Goal: Task Accomplishment & Management: Manage account settings

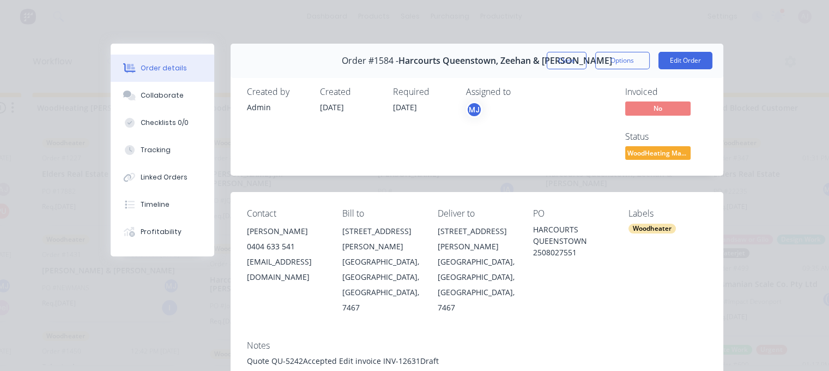
scroll to position [1417, 0]
click at [564, 60] on button "Close" at bounding box center [566, 60] width 40 height 17
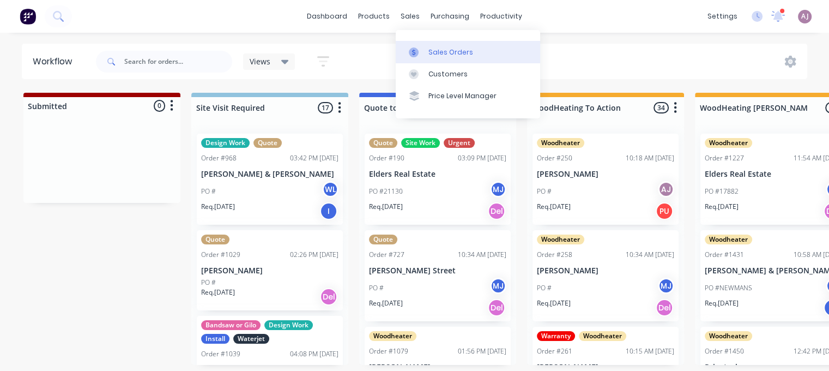
click at [436, 47] on div "Sales Orders" at bounding box center [450, 52] width 45 height 10
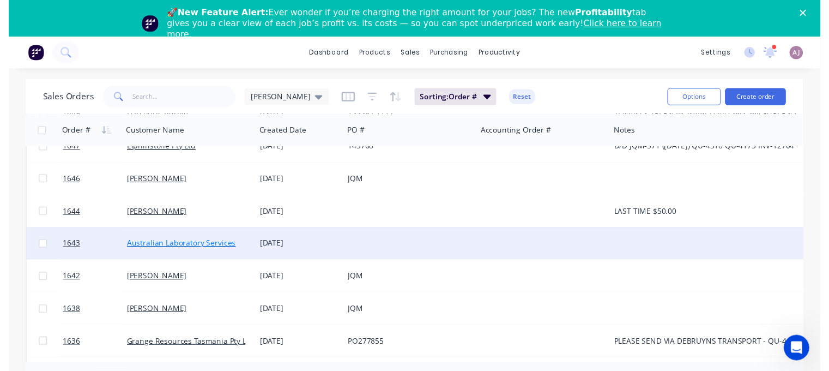
scroll to position [218, 0]
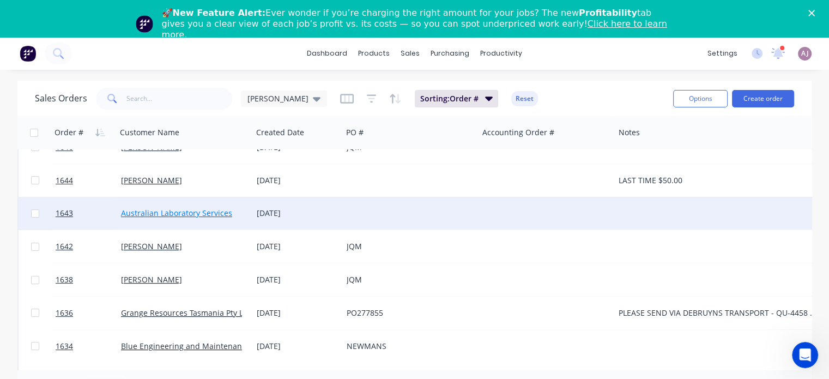
click at [174, 211] on link "Australian Laboratory Services" at bounding box center [176, 213] width 111 height 10
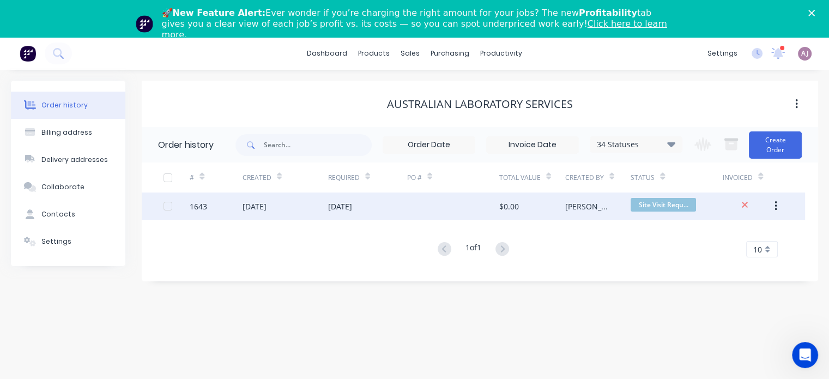
click at [266, 202] on div "[DATE]" at bounding box center [254, 206] width 24 height 11
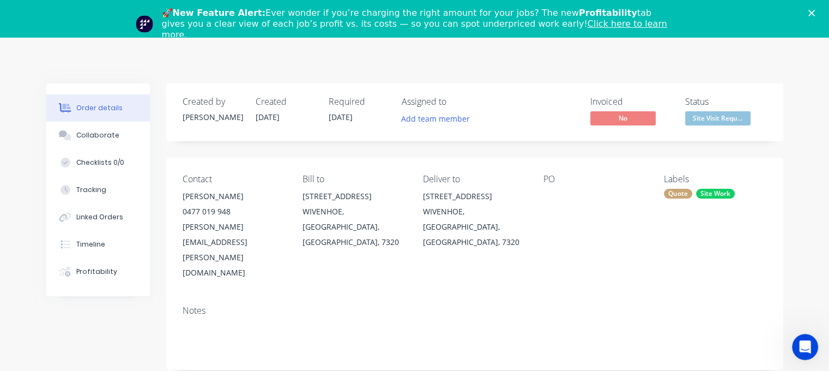
click at [815, 13] on icon "Close" at bounding box center [811, 13] width 7 height 7
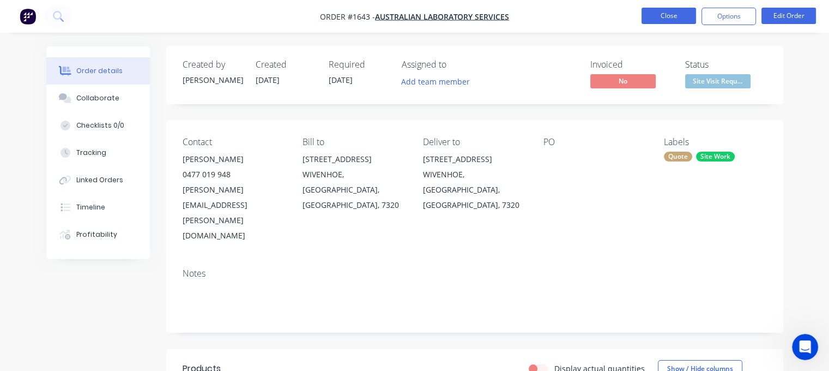
click at [681, 15] on button "Close" at bounding box center [668, 16] width 54 height 16
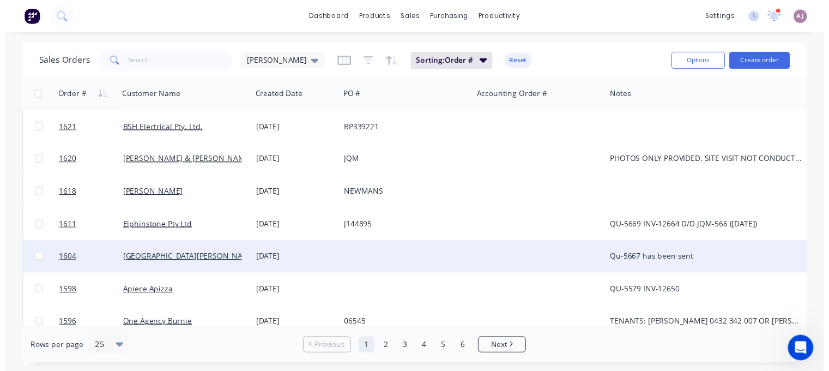
scroll to position [545, 0]
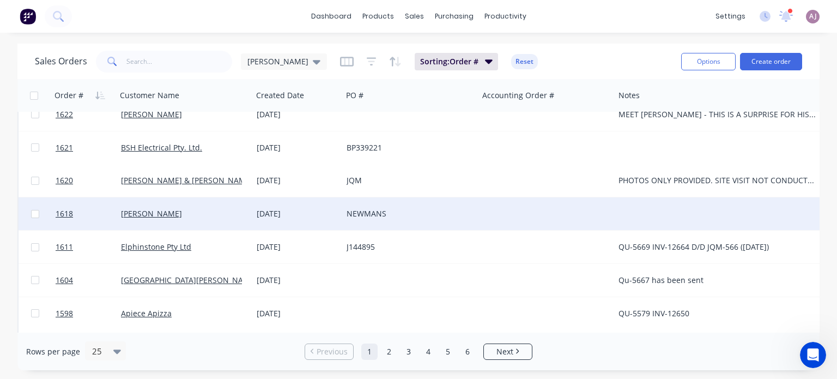
click at [268, 215] on div "[DATE]" at bounding box center [297, 213] width 81 height 11
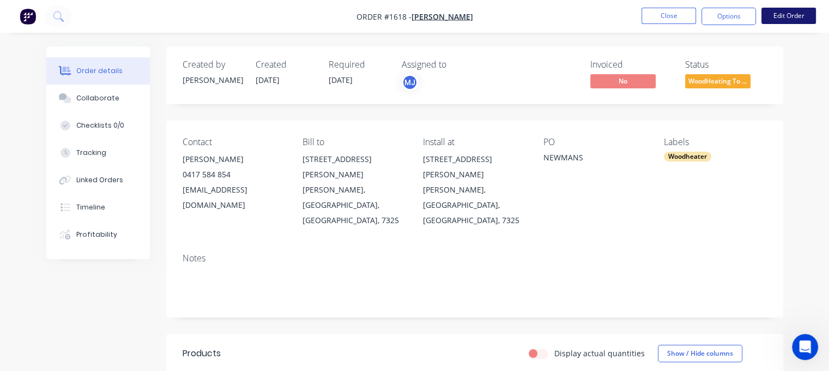
click at [785, 10] on button "Edit Order" at bounding box center [788, 16] width 54 height 16
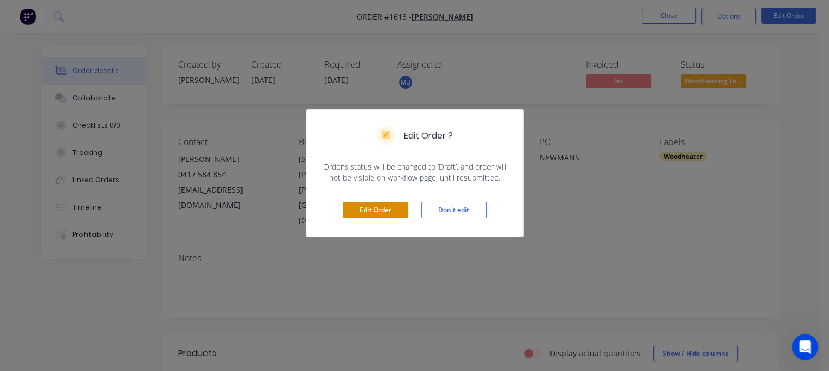
click at [381, 208] on button "Edit Order" at bounding box center [375, 210] width 65 height 16
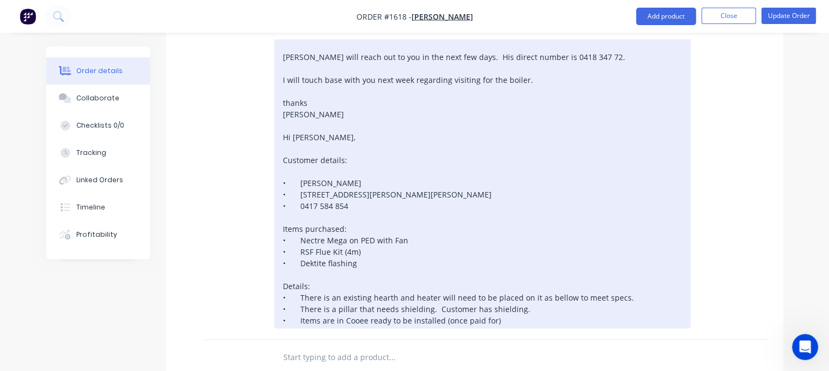
scroll to position [599, 0]
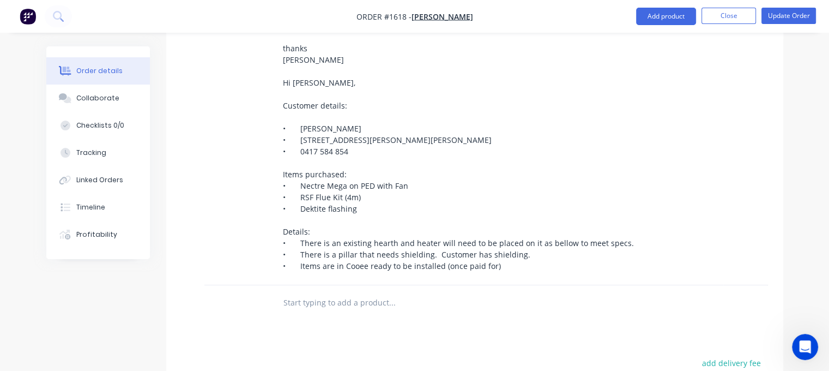
click at [331, 291] on input "text" at bounding box center [392, 302] width 218 height 22
type input "m"
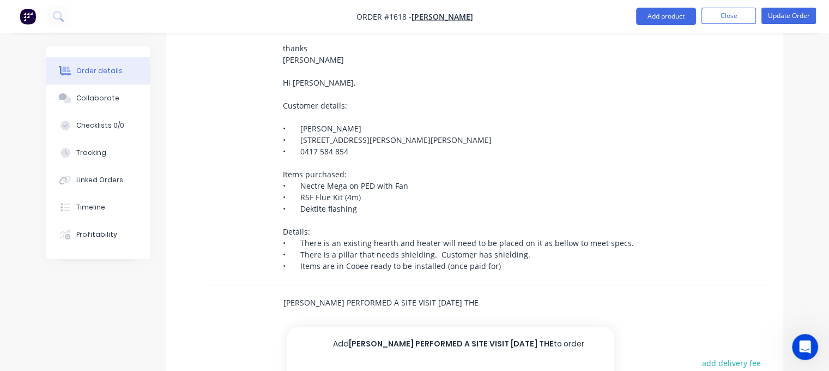
type input "MARK PERFORMED A SITE VISIT THURSDAY THE"
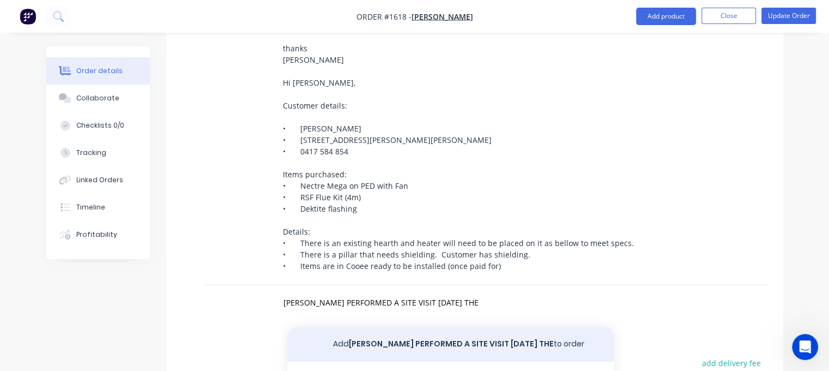
click at [524, 326] on button "Add MARK PERFORMED A SITE VISIT THURSDAY THE to order" at bounding box center [450, 343] width 327 height 35
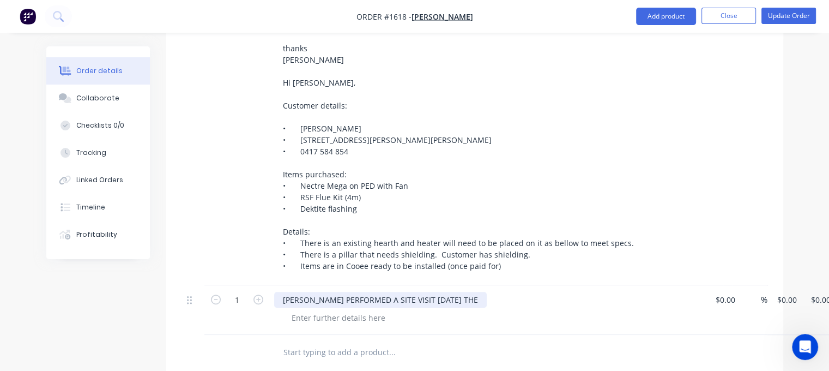
click at [456, 291] on div "MARK PERFORMED A SITE VISIT THURSDAY THE" at bounding box center [380, 299] width 212 height 16
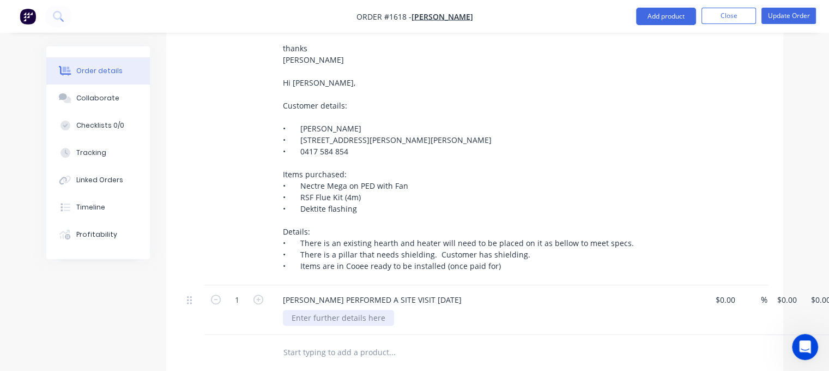
click at [334, 309] on div at bounding box center [338, 317] width 111 height 16
paste div
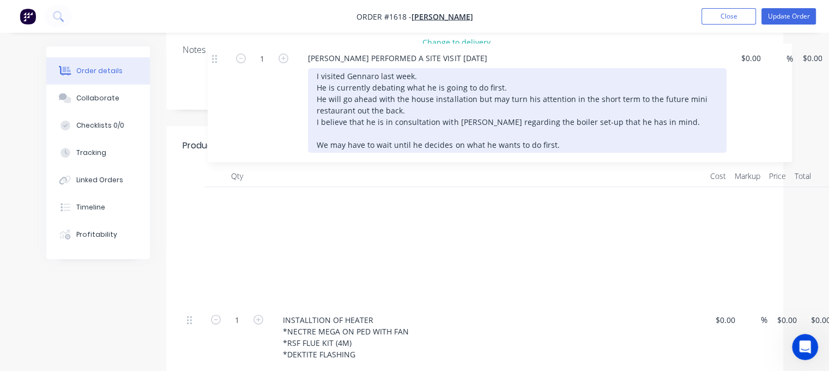
scroll to position [223, 0]
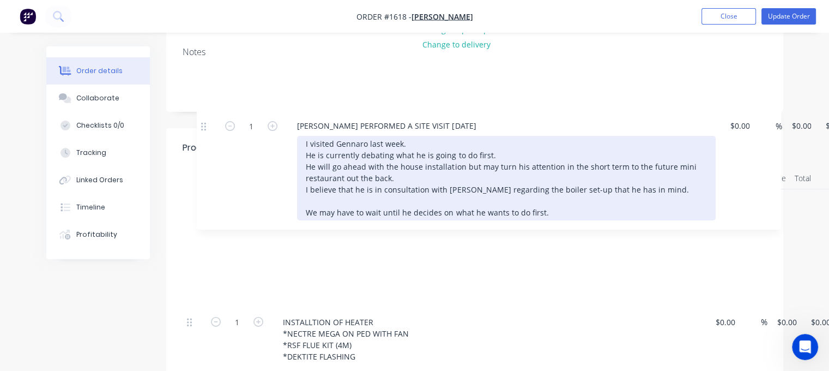
drag, startPoint x: 191, startPoint y: 254, endPoint x: 203, endPoint y: 123, distance: 131.3
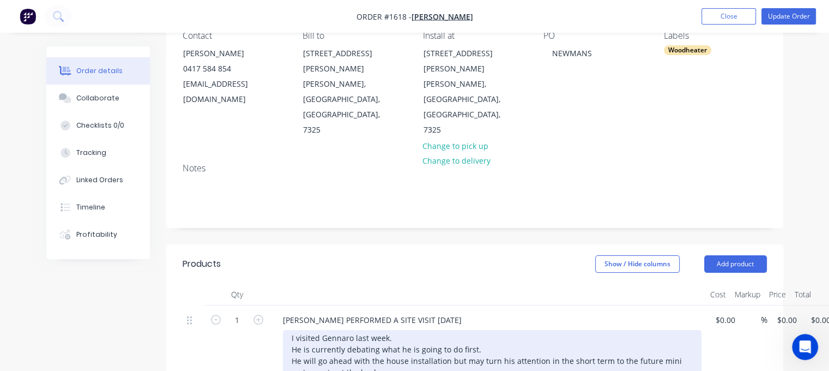
scroll to position [0, 0]
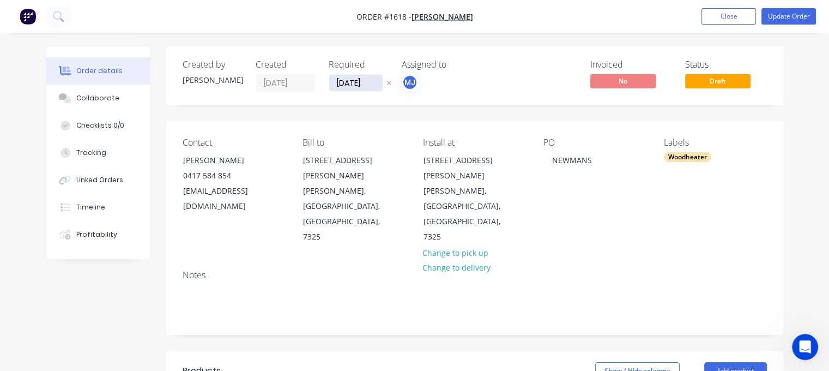
click at [353, 82] on input "04/09/25" at bounding box center [355, 83] width 53 height 16
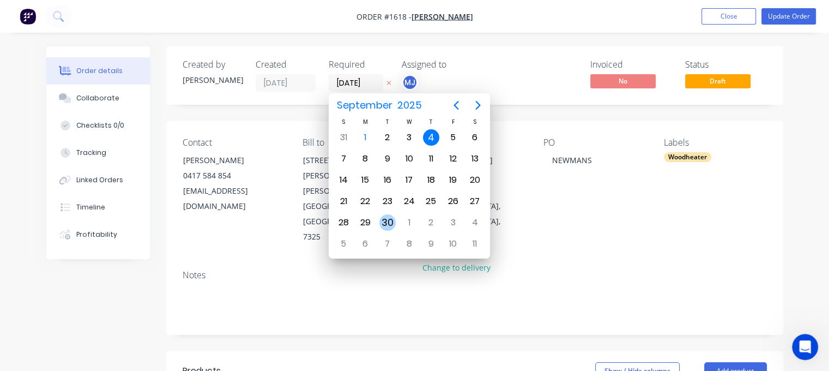
click at [391, 220] on div "30" at bounding box center [387, 222] width 16 height 16
type input "30/09/25"
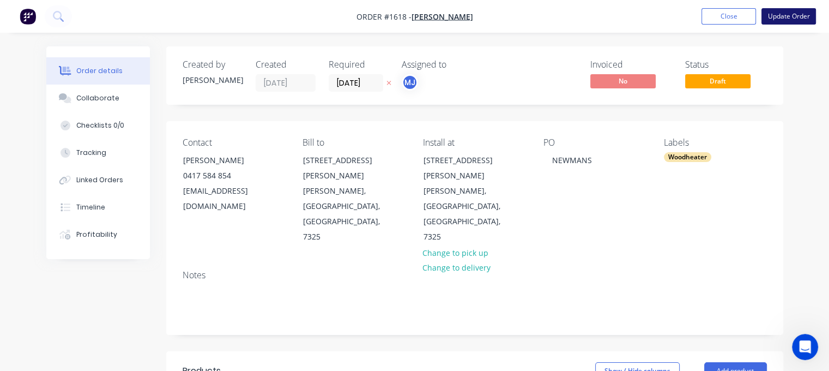
click at [780, 16] on button "Update Order" at bounding box center [788, 16] width 54 height 16
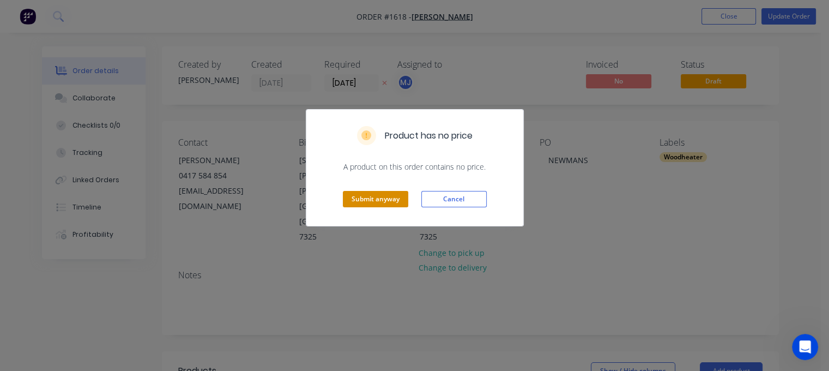
click at [371, 199] on button "Submit anyway" at bounding box center [375, 199] width 65 height 16
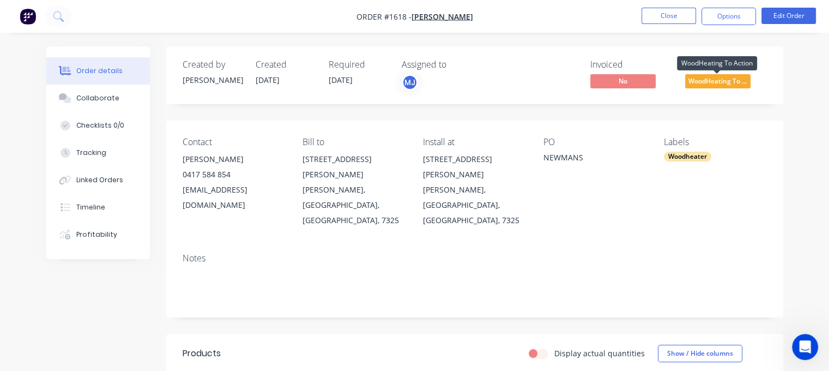
click at [713, 85] on span "WoodHeating To ..." at bounding box center [717, 81] width 65 height 14
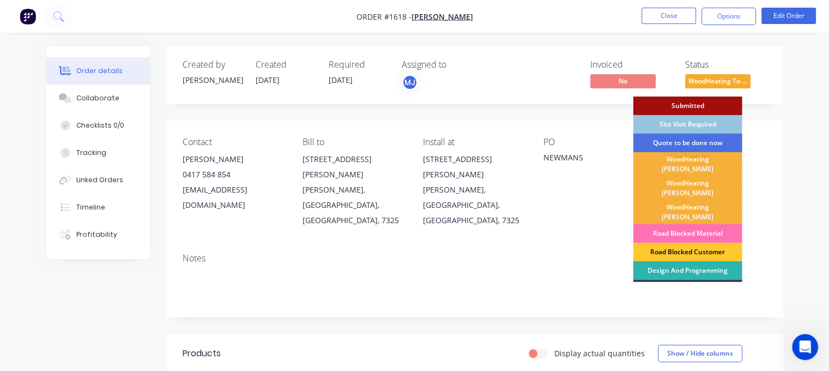
click at [684, 242] on div "Road Blocked Customer" at bounding box center [687, 251] width 109 height 19
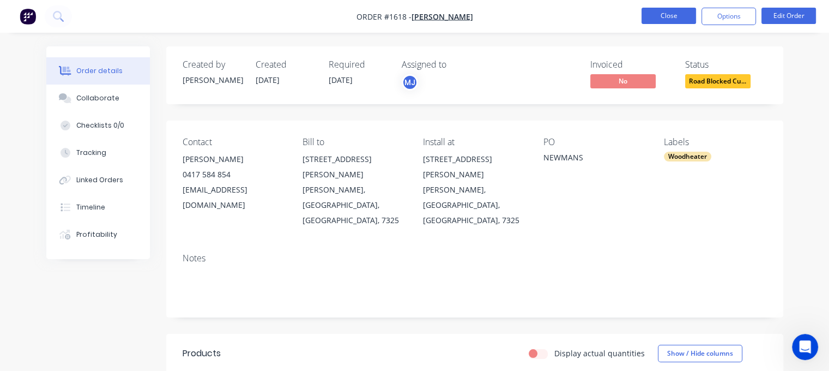
click at [674, 13] on button "Close" at bounding box center [668, 16] width 54 height 16
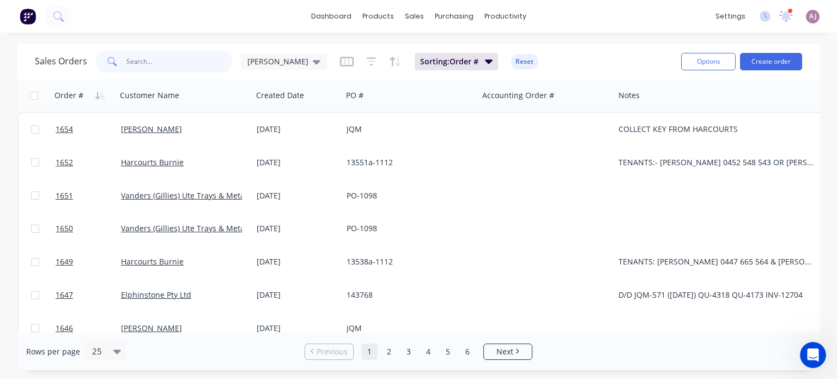
click at [145, 62] on input "text" at bounding box center [179, 62] width 106 height 22
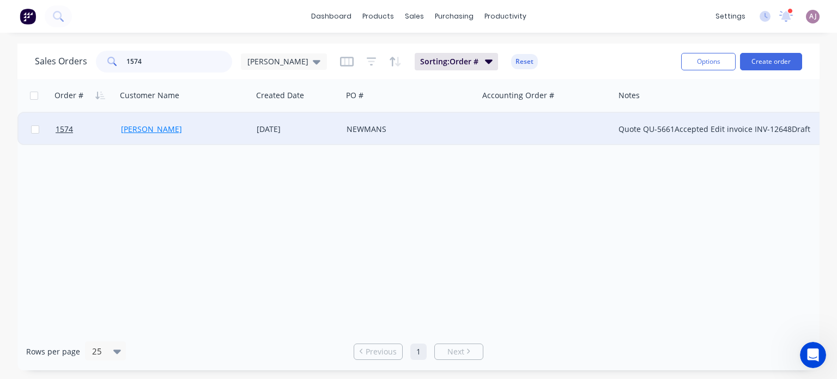
type input "1574"
click at [144, 130] on link "Phoebe Buckney" at bounding box center [151, 129] width 61 height 10
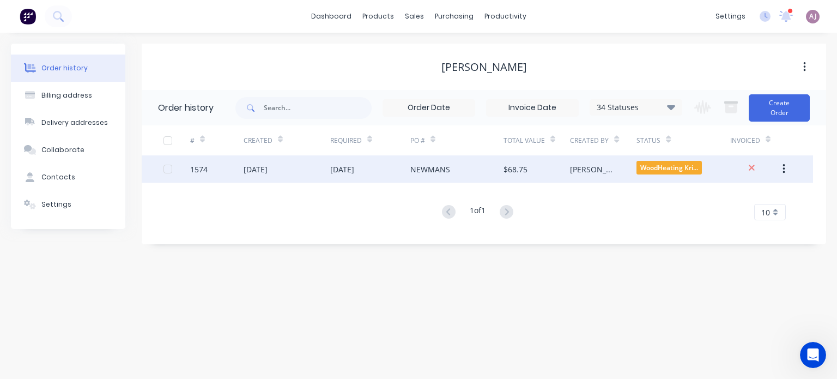
click at [348, 172] on div "20 Aug 2025" at bounding box center [342, 168] width 24 height 11
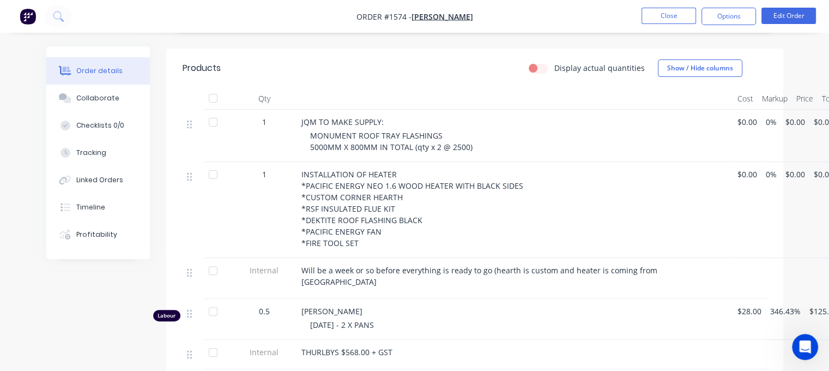
scroll to position [257, 0]
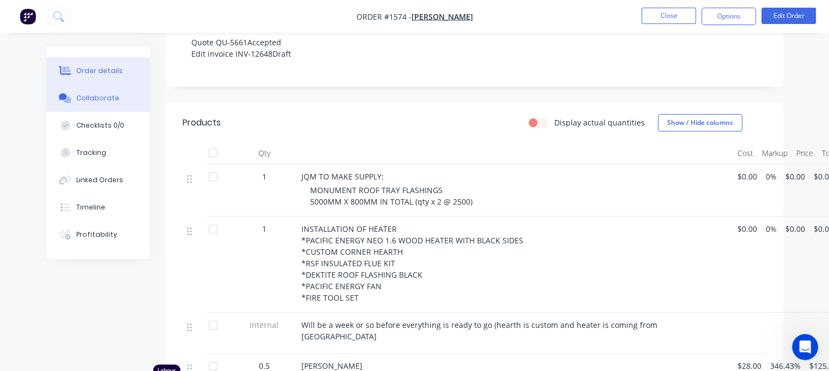
click at [93, 99] on div "Collaborate" at bounding box center [97, 98] width 43 height 10
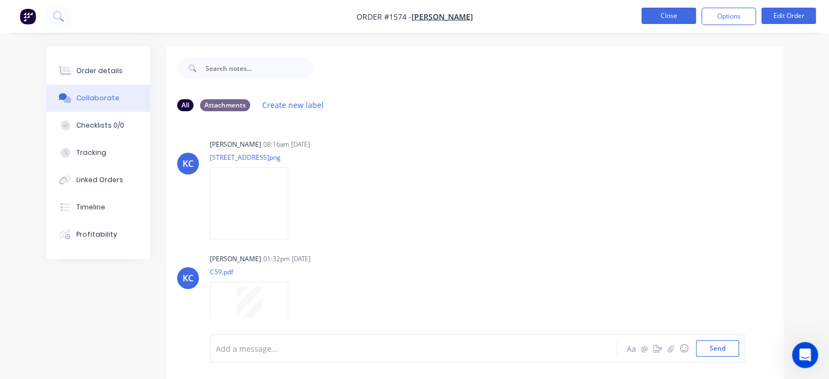
click at [674, 17] on button "Close" at bounding box center [668, 16] width 54 height 16
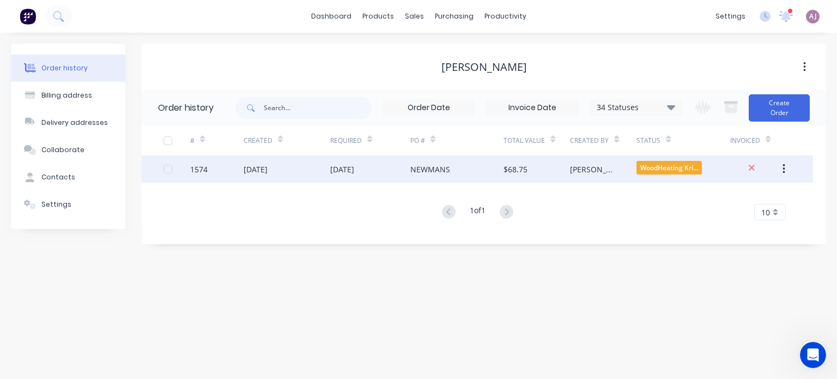
click at [354, 169] on div "20 Aug 2025" at bounding box center [342, 168] width 24 height 11
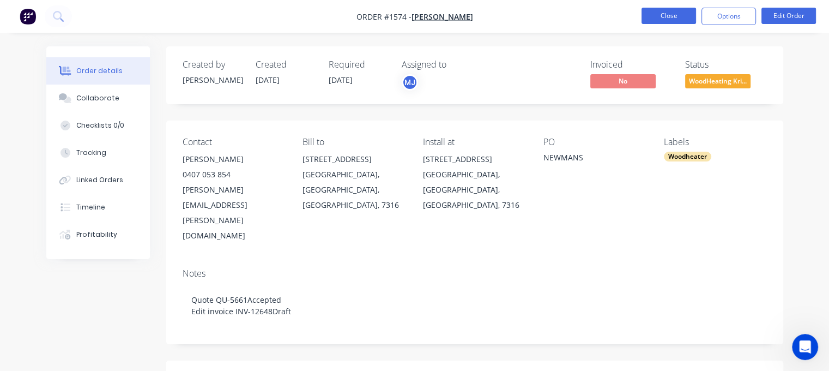
click at [667, 19] on button "Close" at bounding box center [668, 16] width 54 height 16
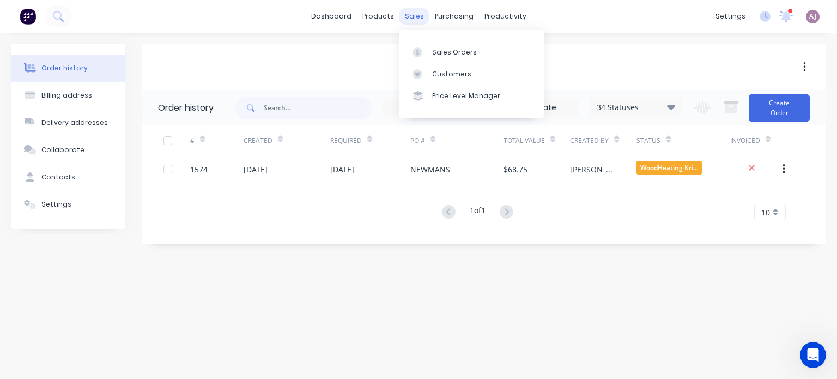
click at [408, 14] on div "sales" at bounding box center [414, 16] width 30 height 16
click at [441, 52] on div "Sales Orders" at bounding box center [454, 52] width 45 height 10
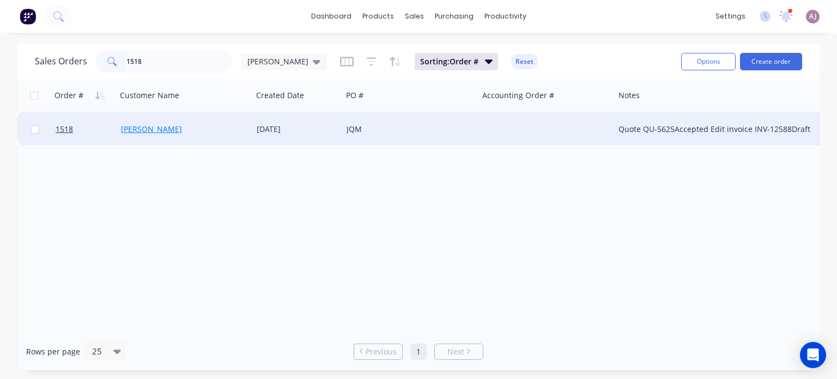
type input "1518"
click at [150, 129] on link "Melissa Connolly" at bounding box center [151, 129] width 61 height 10
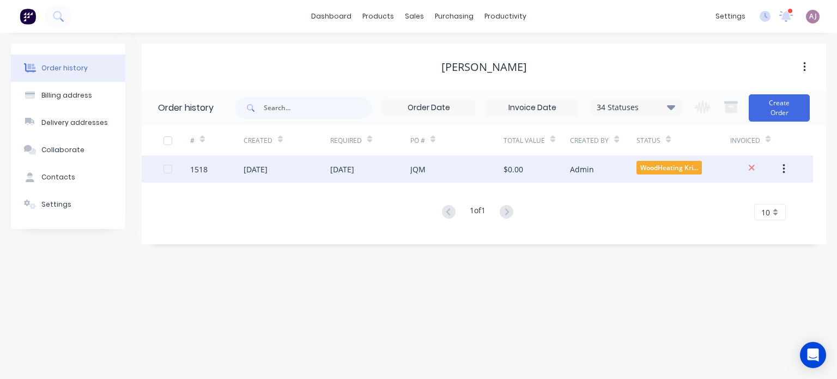
click at [354, 169] on div "[DATE]" at bounding box center [342, 168] width 24 height 11
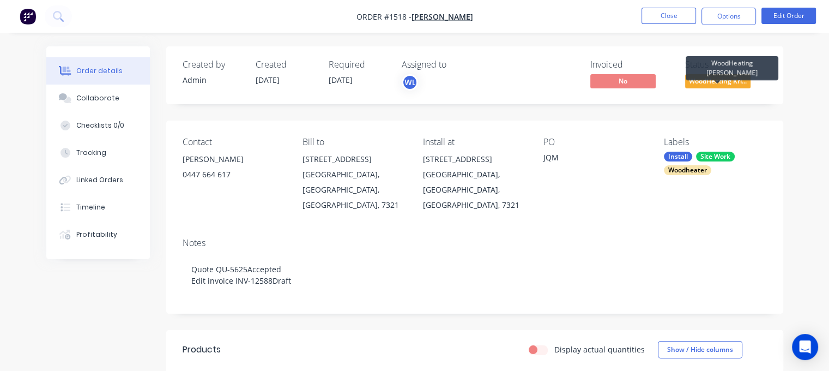
click at [710, 79] on span "WoodHeating Kri..." at bounding box center [717, 81] width 65 height 14
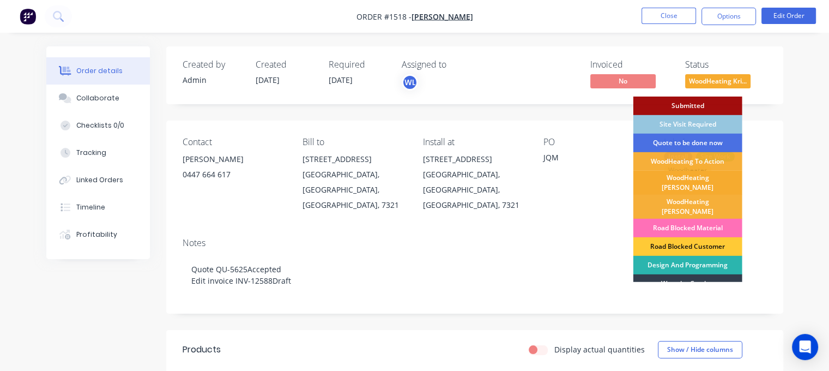
click at [688, 180] on div "WoodHeating [PERSON_NAME]" at bounding box center [687, 183] width 109 height 24
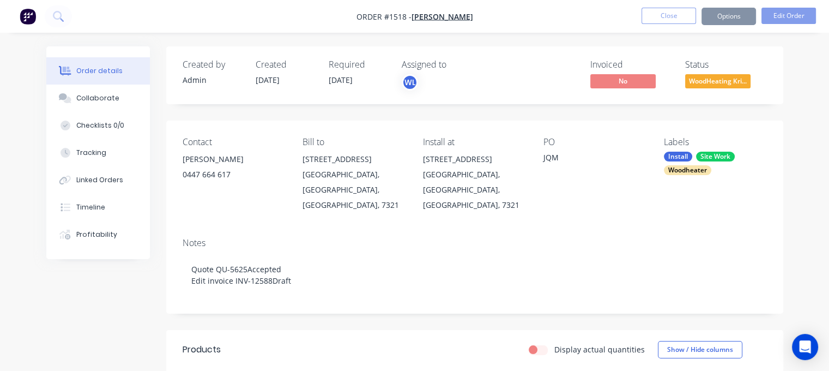
click at [666, 20] on button "Close" at bounding box center [668, 16] width 54 height 16
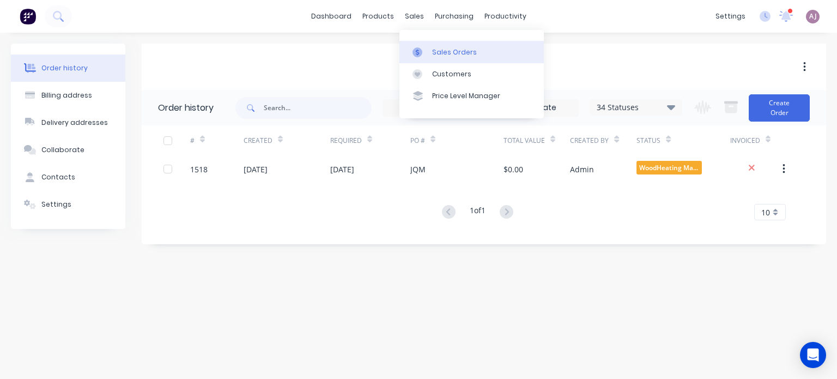
click at [430, 47] on link "Sales Orders" at bounding box center [471, 52] width 144 height 22
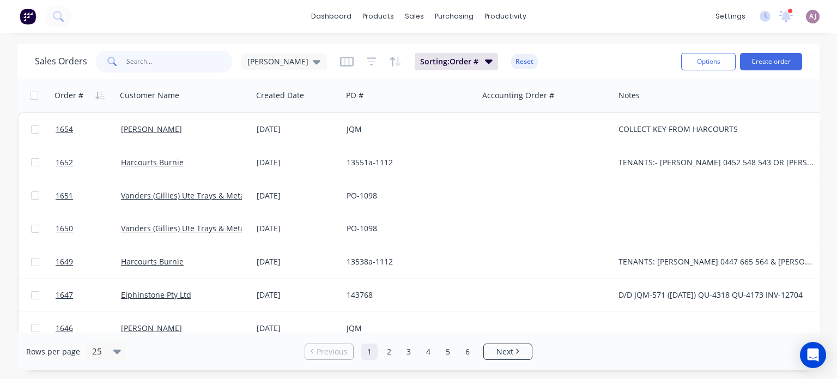
click at [147, 62] on input "text" at bounding box center [179, 62] width 106 height 22
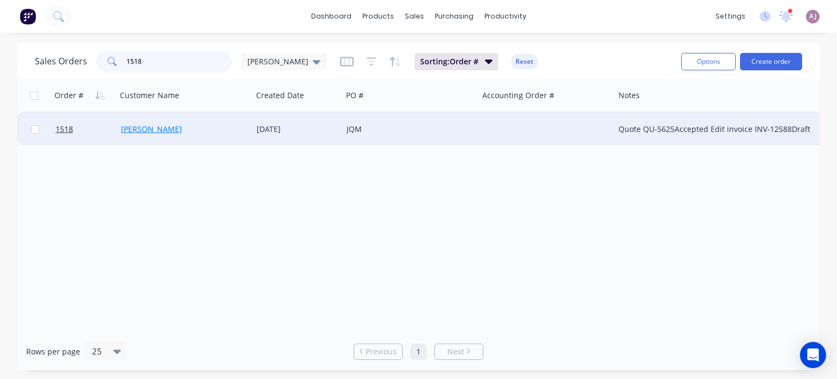
type input "1518"
click at [180, 125] on link "Melissa Connolly" at bounding box center [151, 129] width 61 height 10
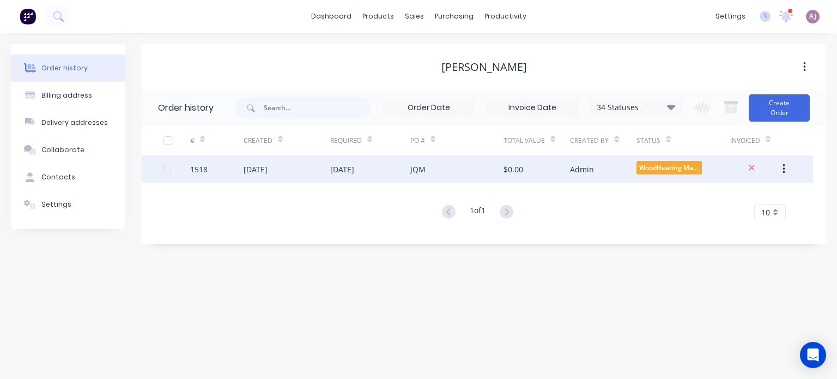
click at [465, 169] on div "JQM" at bounding box center [456, 168] width 93 height 27
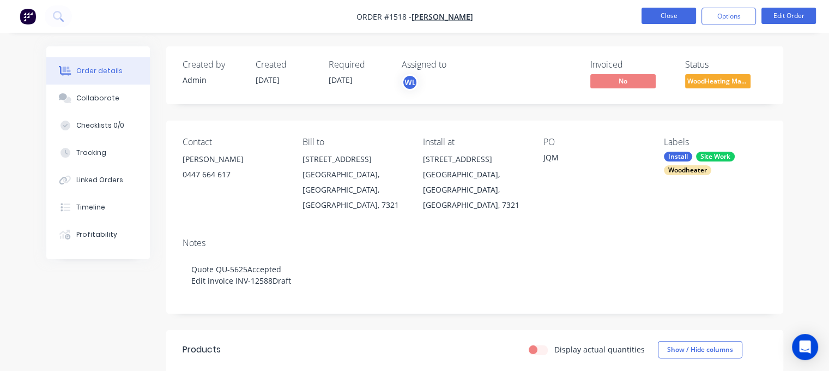
click at [659, 17] on button "Close" at bounding box center [668, 16] width 54 height 16
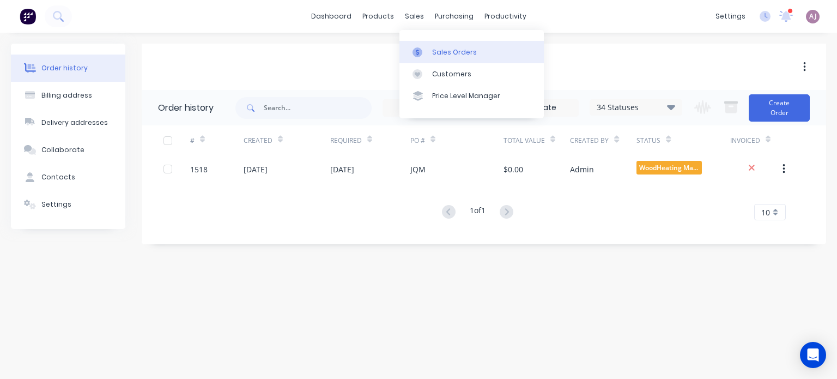
click at [428, 45] on link "Sales Orders" at bounding box center [471, 52] width 144 height 22
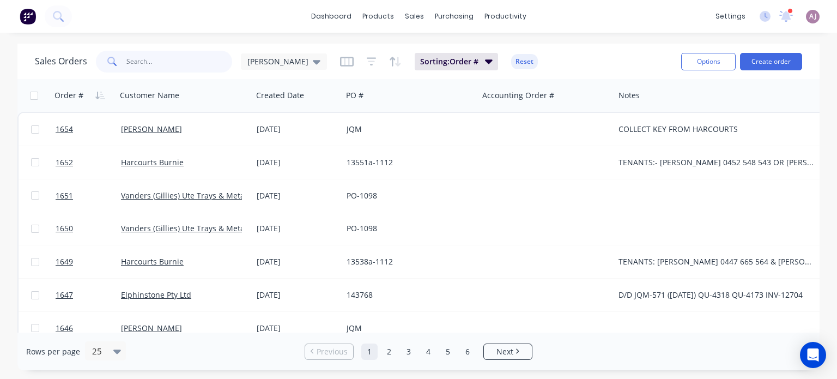
click at [142, 67] on input "text" at bounding box center [179, 62] width 106 height 22
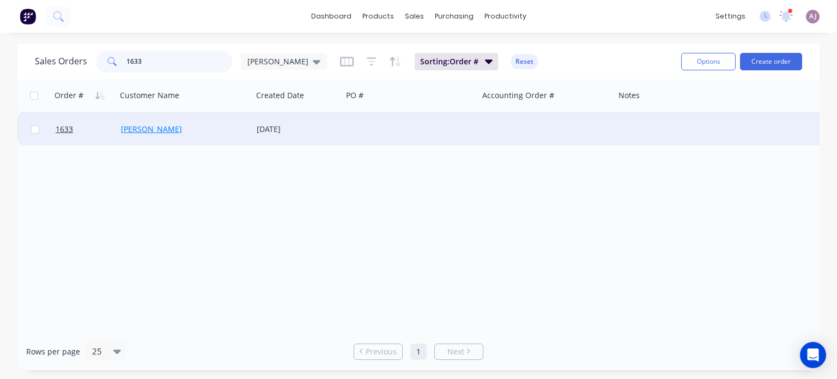
type input "1633"
click at [157, 131] on link "[PERSON_NAME]" at bounding box center [151, 129] width 61 height 10
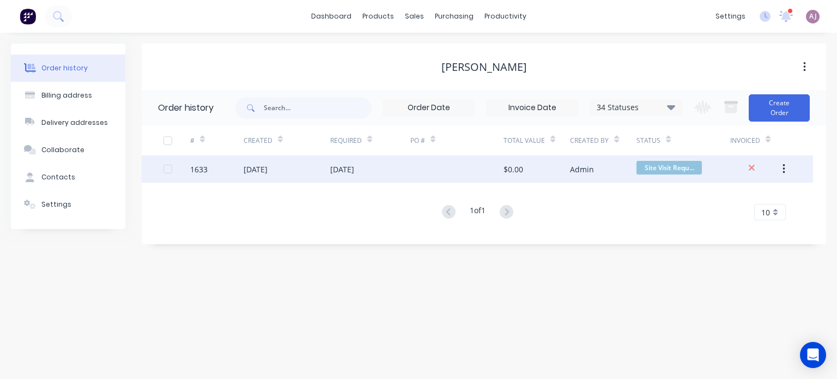
click at [349, 179] on div "[DATE]" at bounding box center [370, 168] width 80 height 27
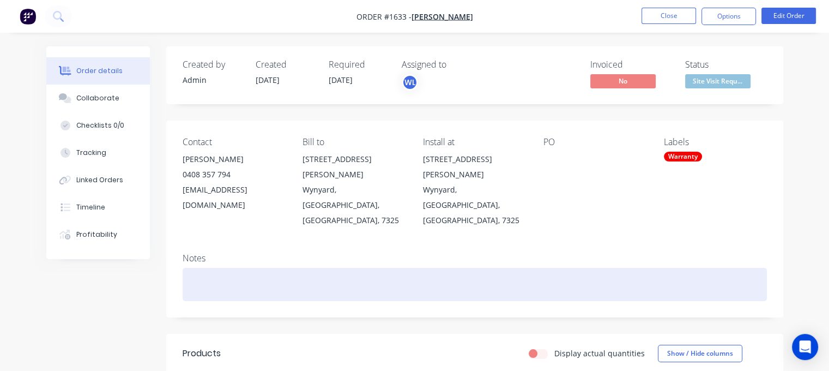
click at [212, 268] on div at bounding box center [475, 284] width 584 height 33
paste div
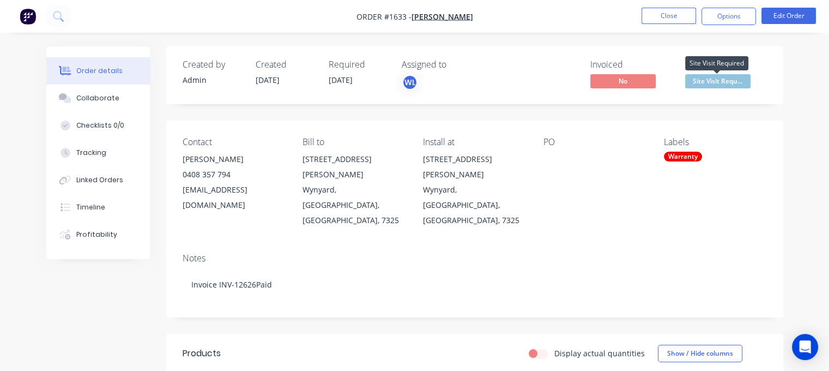
click at [719, 82] on span "Site Visit Requ..." at bounding box center [717, 81] width 65 height 14
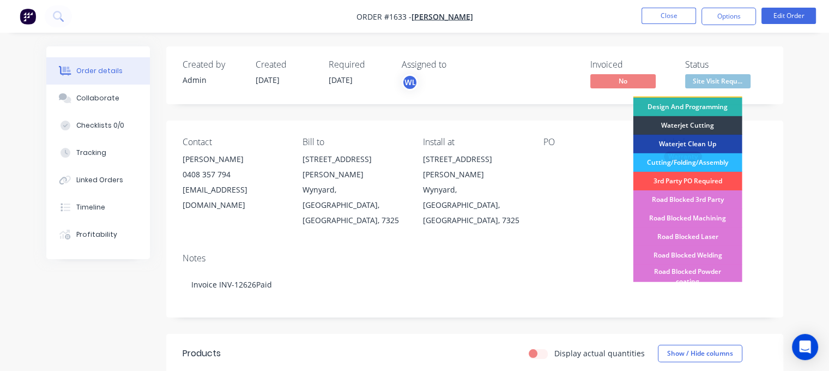
scroll to position [218, 0]
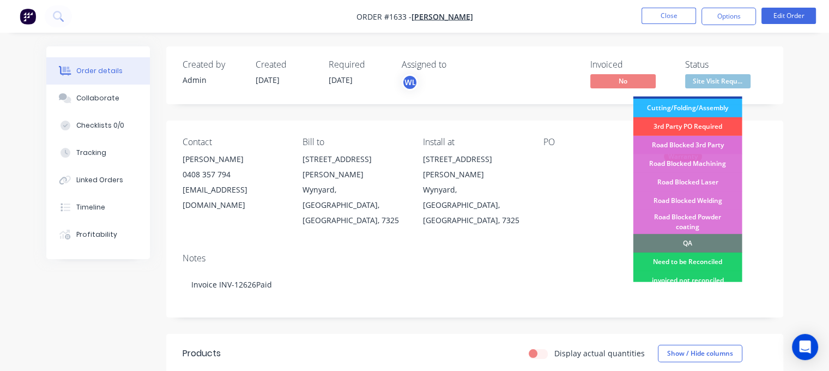
click at [677, 136] on div "Road Blocked 3rd Party" at bounding box center [687, 145] width 109 height 19
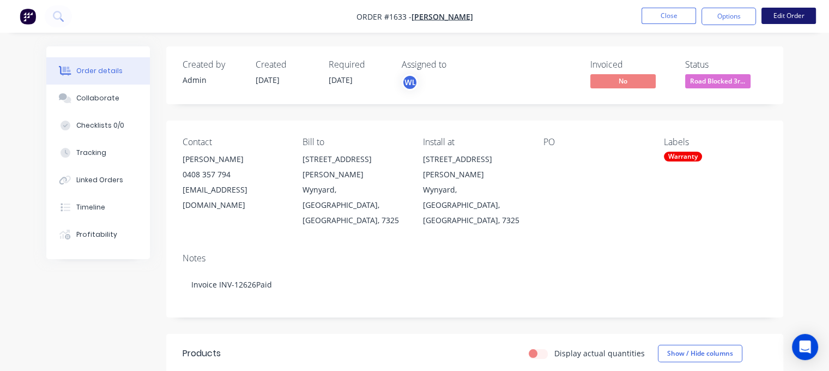
click at [785, 11] on button "Edit Order" at bounding box center [788, 16] width 54 height 16
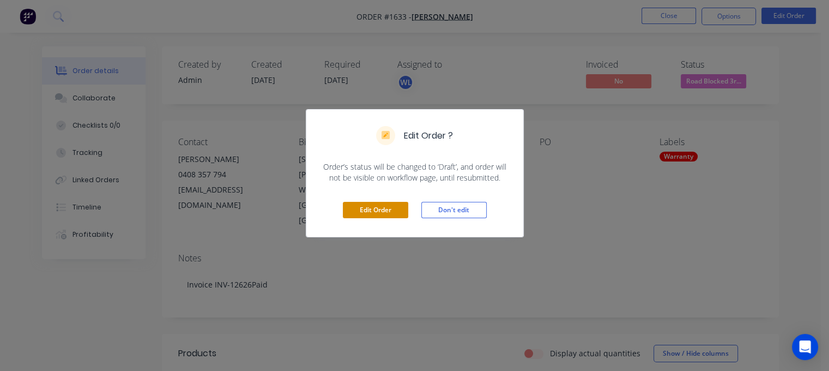
click at [388, 211] on button "Edit Order" at bounding box center [375, 210] width 65 height 16
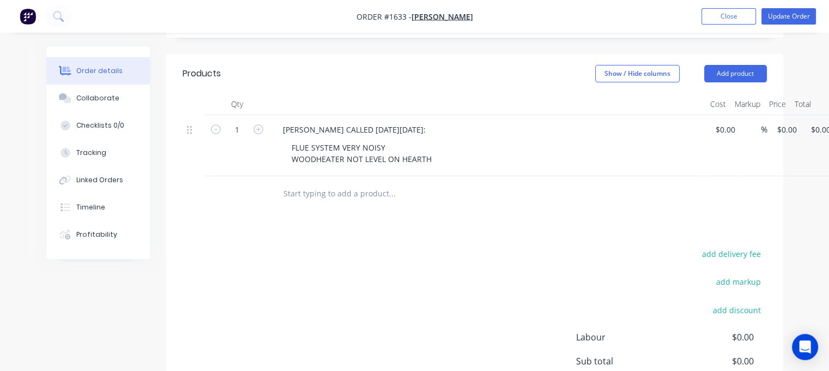
scroll to position [272, 0]
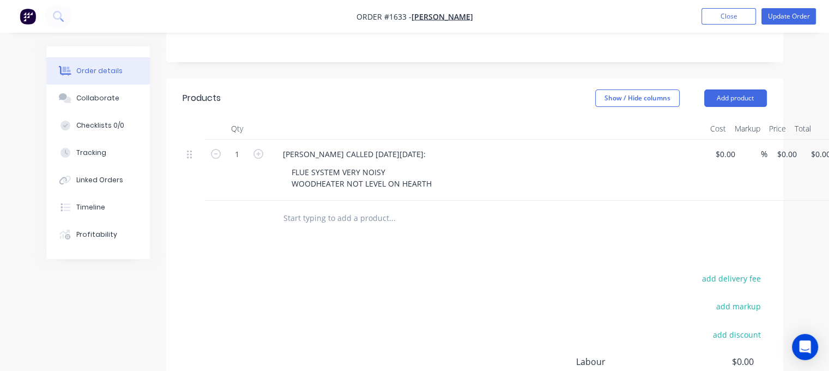
click at [323, 207] on input "text" at bounding box center [392, 218] width 218 height 22
type input "m"
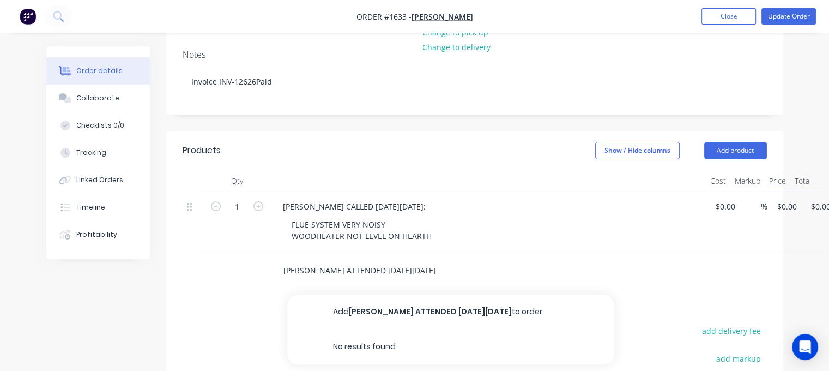
scroll to position [218, 0]
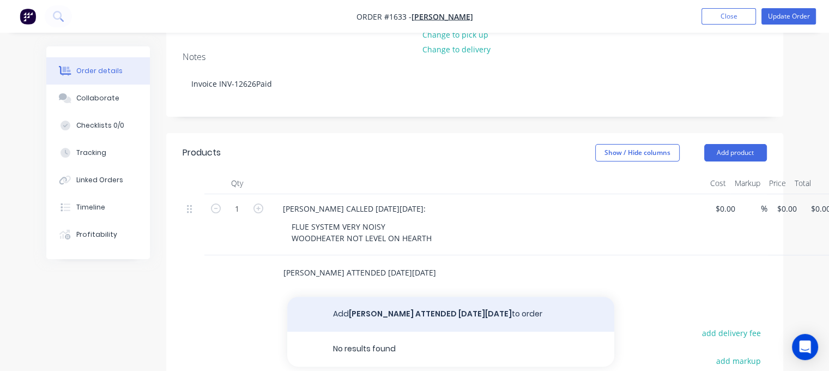
type input "[PERSON_NAME] ATTENDED [DATE][DATE]"
click at [386, 296] on button "Add [PERSON_NAME] ATTENDED [DATE][DATE] to order" at bounding box center [450, 313] width 327 height 35
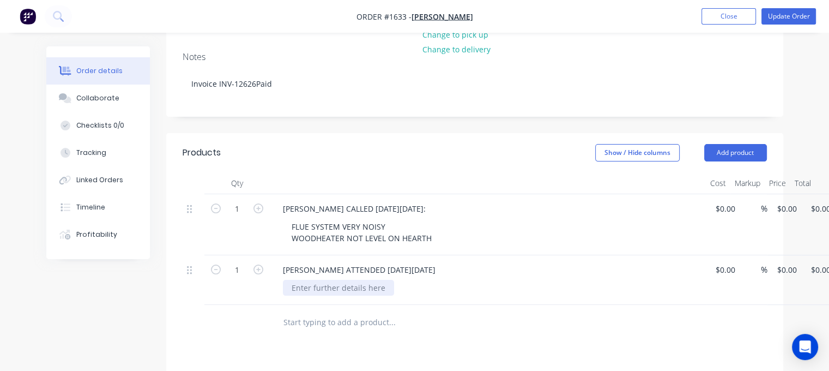
click at [342, 280] on div at bounding box center [338, 288] width 111 height 16
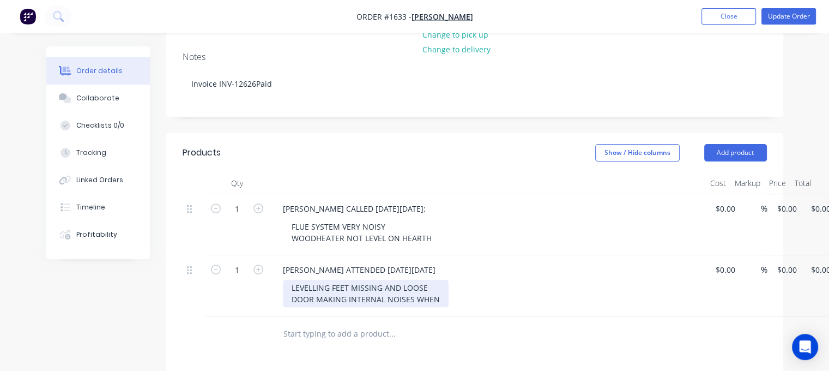
click at [321, 280] on div "LEVELLING FEET MISSING AND LOOSE DOOR MAKING INTERNAL NOISES WHEN" at bounding box center [366, 293] width 166 height 27
click at [440, 280] on div "LEVELLING FEET MISSING AND LOOSE DOOR CAUSING INTERNAL NOISES WHEN" at bounding box center [367, 293] width 168 height 27
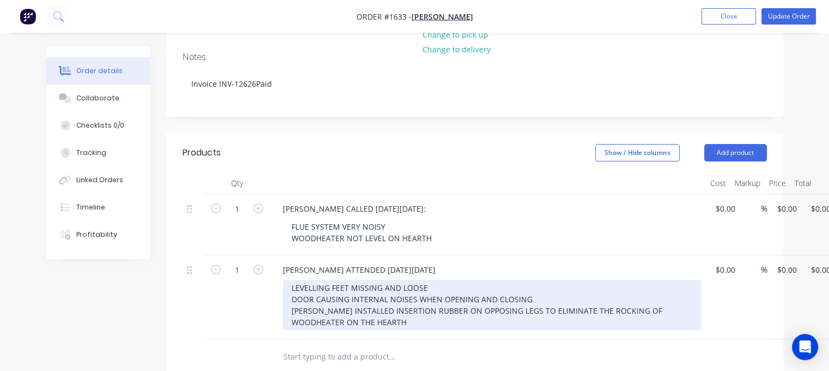
click at [292, 280] on div "LEVELLING FEET MISSING AND LOOSE DOOR CAUSING INTERNAL NOISES WHEN OPENING AND …" at bounding box center [492, 305] width 418 height 50
click at [288, 280] on div "- LEVELLING FEET MISSING AND LOOSE DOOR CAUSING INTERNAL NOISES WHEN OPENING AN…" at bounding box center [492, 305] width 418 height 50
click at [288, 280] on div "- LEVELLING FEET MISSING AND LOOSE - DOOR CAUSING INTERNAL NOISES WHEN OPENING …" at bounding box center [492, 305] width 418 height 50
click at [363, 285] on div "- LEVELLING FEET MISSING AND LOOSE - DOOR CAUSING INTERNAL NOISES WHEN OPENING …" at bounding box center [492, 305] width 418 height 50
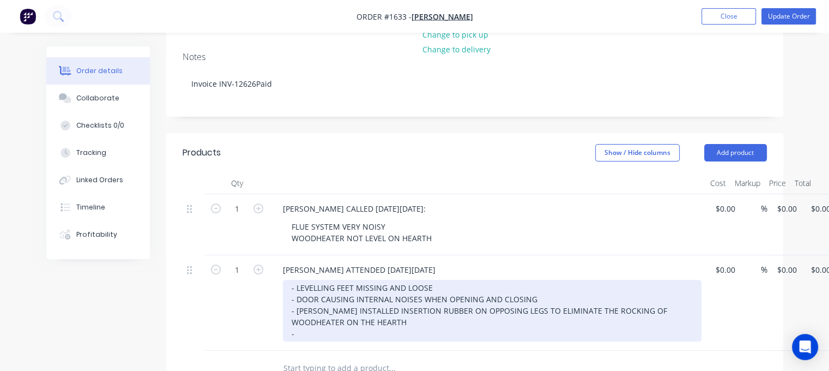
click at [364, 288] on div "- LEVELLING FEET MISSING AND LOOSE - DOOR CAUSING INTERNAL NOISES WHEN OPENING …" at bounding box center [492, 311] width 418 height 62
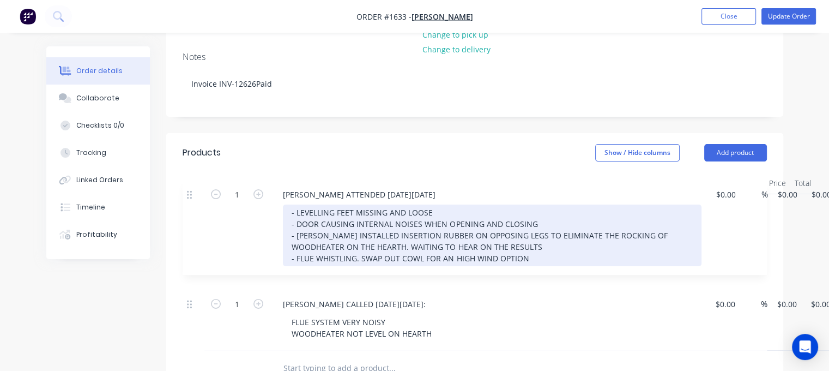
drag, startPoint x: 192, startPoint y: 236, endPoint x: 189, endPoint y: 184, distance: 52.4
click at [189, 194] on div "1 [PERSON_NAME] CALLED [DATE][DATE]: FLUE SYSTEM VERY NOISY WOODHEATER NOT LEVE…" at bounding box center [475, 272] width 584 height 156
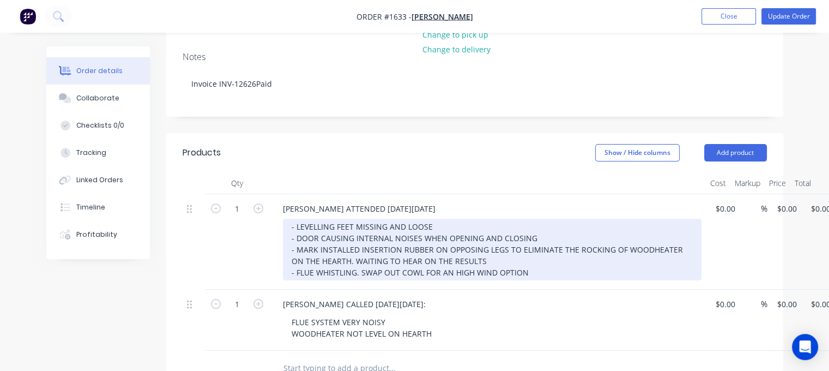
click at [529, 235] on div "- LEVELLING FEET MISSING AND LOOSE - DOOR CAUSING INTERNAL NOISES WHEN OPENING …" at bounding box center [492, 249] width 418 height 62
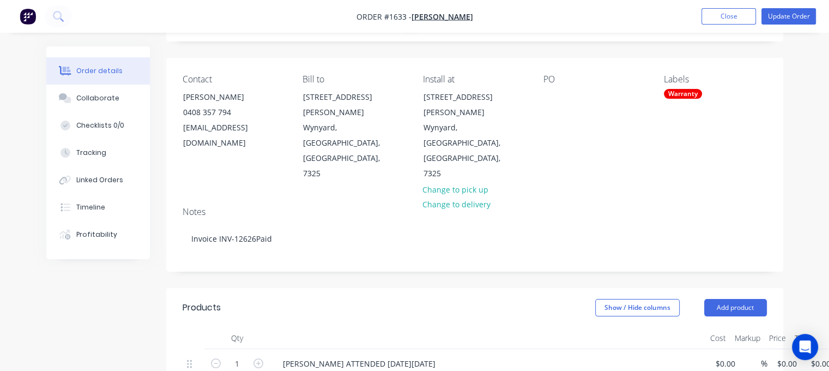
scroll to position [0, 0]
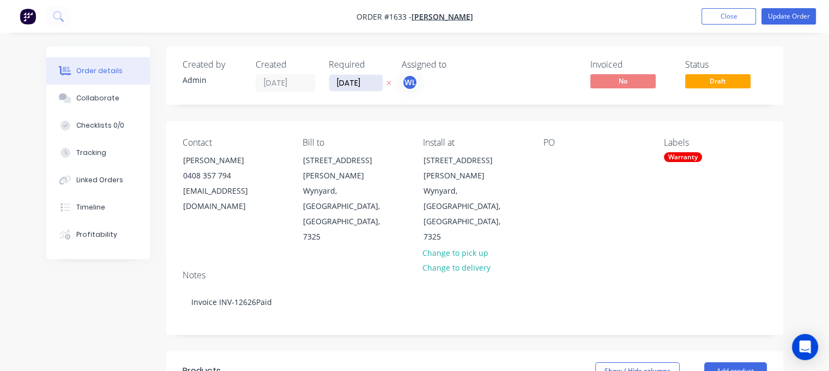
click at [356, 75] on input "[DATE]" at bounding box center [355, 83] width 53 height 16
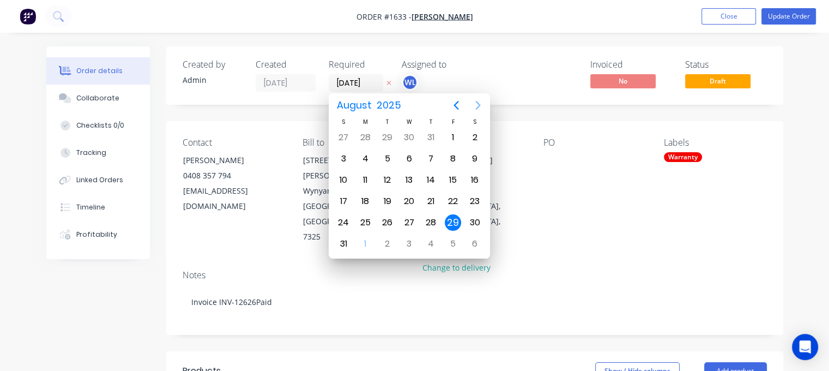
click at [477, 106] on icon "Next page" at bounding box center [477, 105] width 13 height 13
click at [453, 135] on div "5" at bounding box center [453, 137] width 16 height 16
type input "[DATE]"
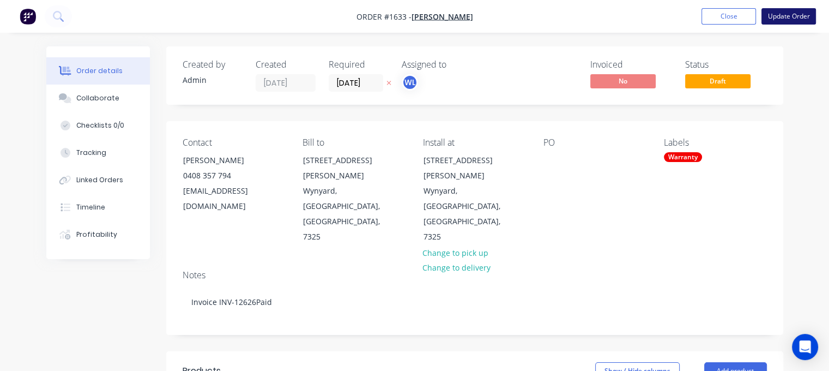
click at [793, 15] on button "Update Order" at bounding box center [788, 16] width 54 height 16
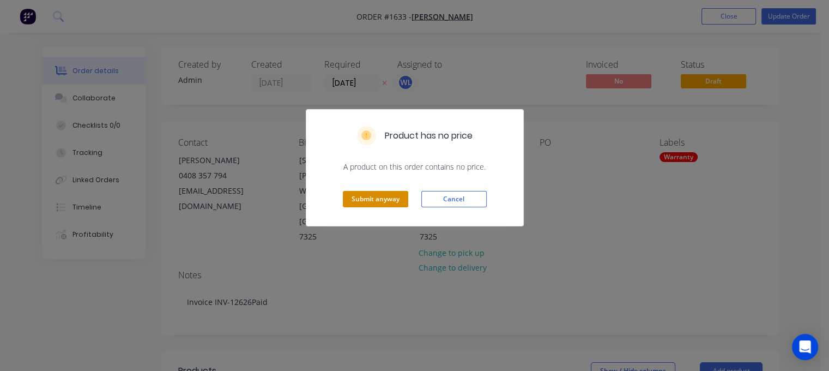
click at [394, 198] on button "Submit anyway" at bounding box center [375, 199] width 65 height 16
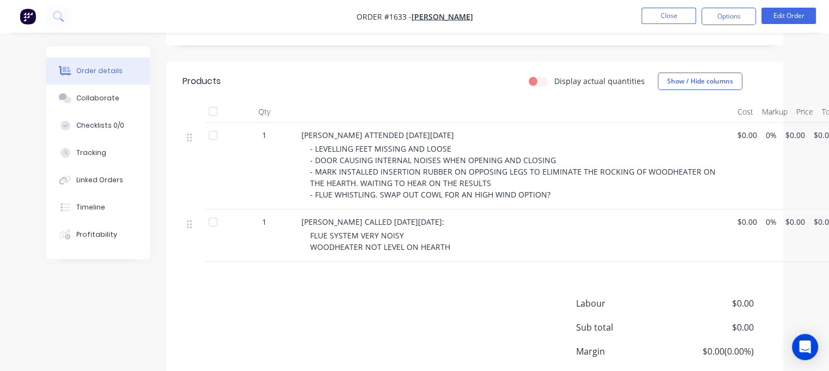
scroll to position [272, 0]
click at [454, 142] on div "- LEVELLING FEET MISSING AND LOOSE - DOOR CAUSING INTERNAL NOISES WHEN OPENING …" at bounding box center [519, 170] width 418 height 57
click at [782, 14] on button "Edit Order" at bounding box center [788, 16] width 54 height 16
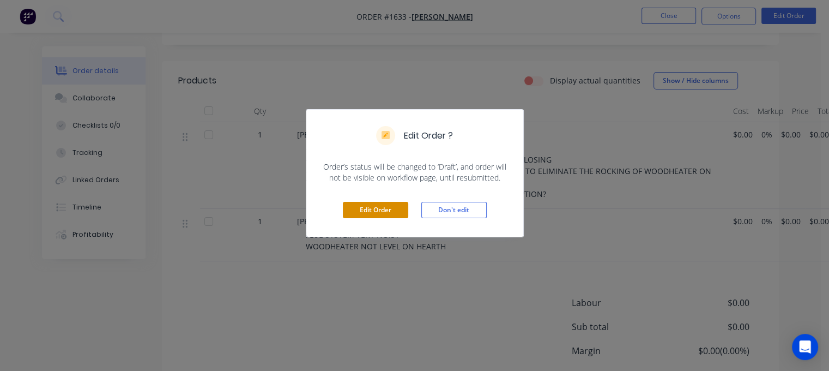
click at [357, 206] on button "Edit Order" at bounding box center [375, 210] width 65 height 16
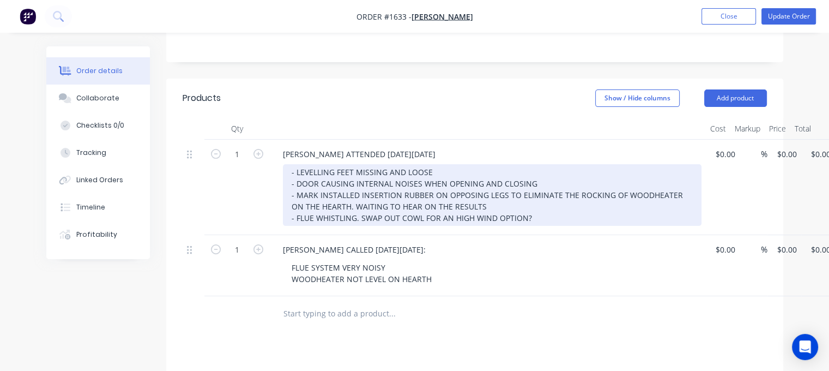
click at [451, 164] on div "- LEVELLING FEET MISSING AND LOOSE - DOOR CAUSING INTERNAL NOISES WHEN OPENING …" at bounding box center [492, 195] width 418 height 62
click at [548, 164] on div "- LEVELLING FEET MISSING AND LOOSE (ANCHOR NUTS NOT FIXED AND WORKING AS THEY S…" at bounding box center [492, 195] width 418 height 62
click at [472, 174] on div "- LEVELLING FEET MISSING AND LOOSE (ANCHOR NUTS NOT FIXED AND NOT WORKING AS TH…" at bounding box center [492, 195] width 418 height 62
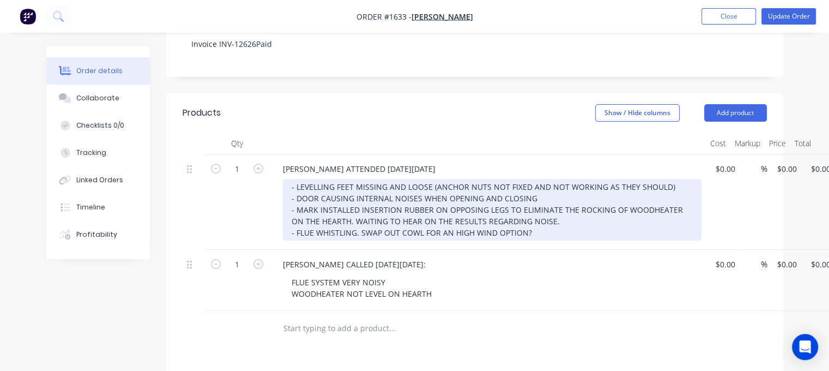
scroll to position [0, 0]
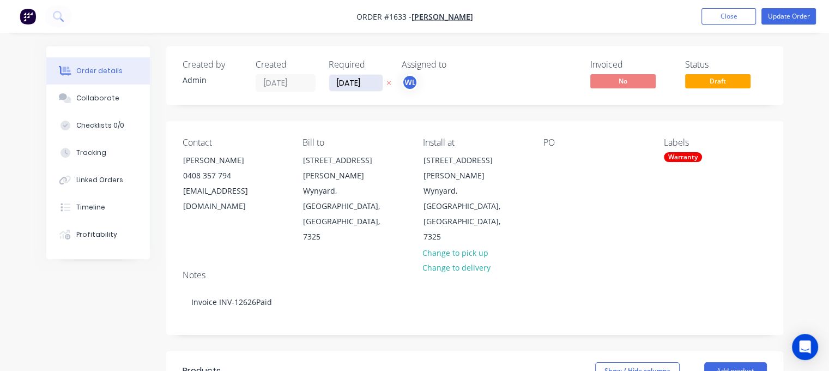
click at [357, 83] on input "[DATE]" at bounding box center [355, 83] width 53 height 16
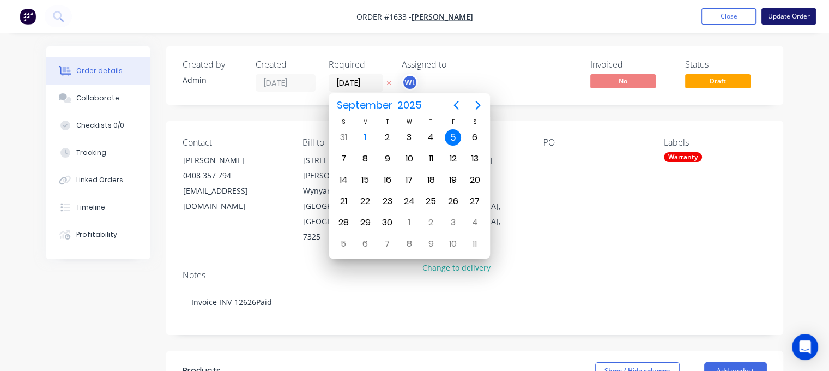
click at [792, 13] on button "Update Order" at bounding box center [788, 16] width 54 height 16
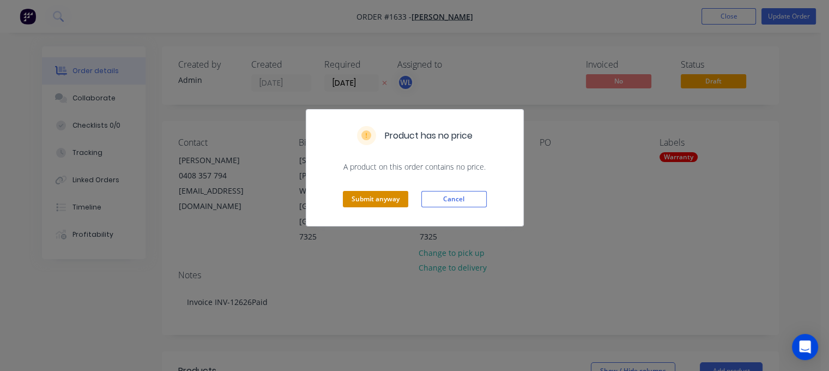
click at [379, 194] on button "Submit anyway" at bounding box center [375, 199] width 65 height 16
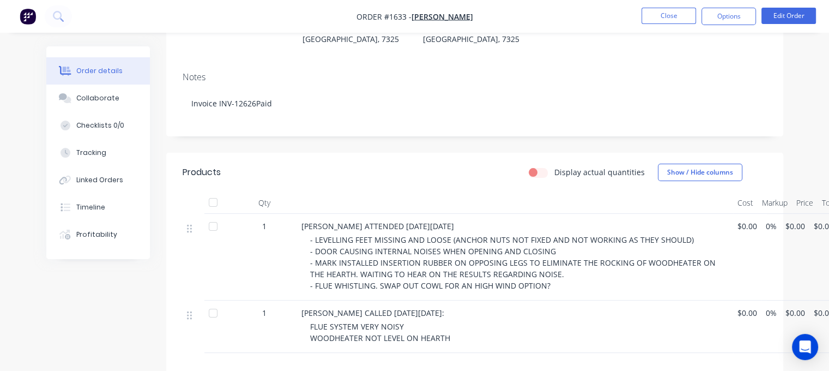
scroll to position [218, 0]
